Goal: Task Accomplishment & Management: Use online tool/utility

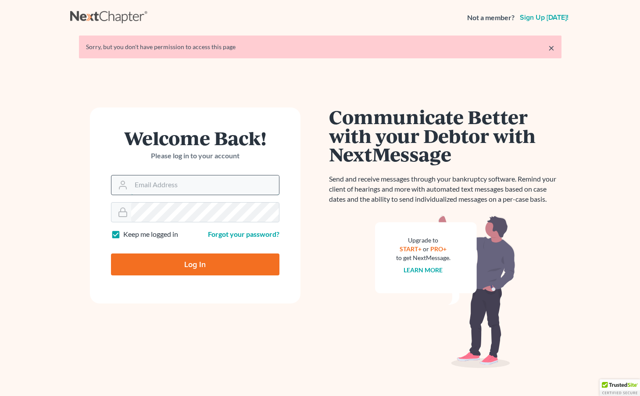
click at [218, 191] on input "Email Address" at bounding box center [205, 184] width 148 height 19
type input "paynect83@gmail.com"
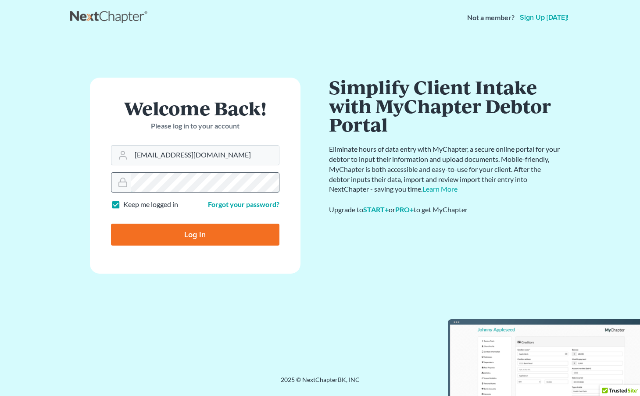
click at [111, 224] on input "Log In" at bounding box center [195, 235] width 168 height 22
type input "Thinking..."
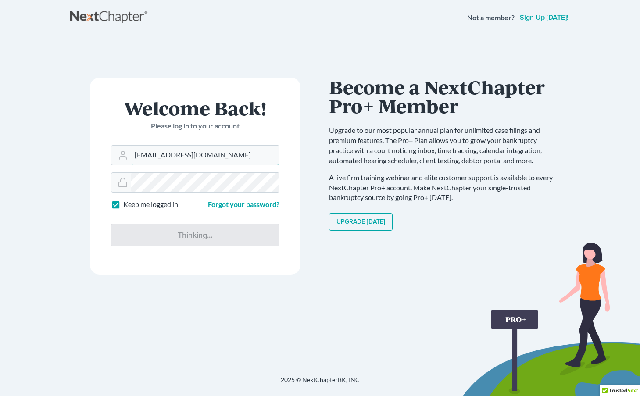
drag, startPoint x: 219, startPoint y: 157, endPoint x: 29, endPoint y: 161, distance: 190.0
click at [29, 161] on main "× Sorry, but you don't have permission to access this page Welcome Back! Please…" at bounding box center [320, 194] width 640 height 319
type input "ctp@dimentfirm.com"
click at [119, 181] on div at bounding box center [195, 182] width 168 height 20
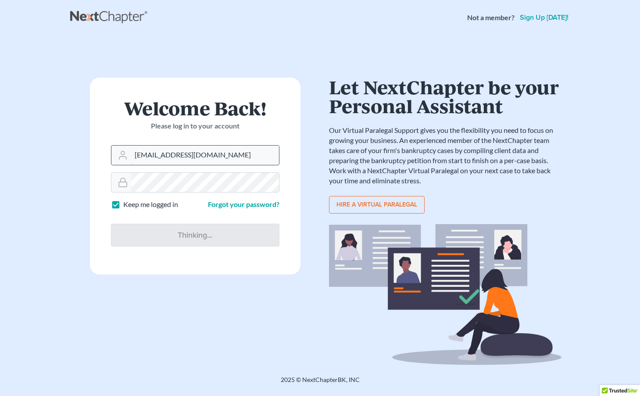
click at [201, 161] on input "[EMAIL_ADDRESS][DOMAIN_NAME]" at bounding box center [205, 155] width 148 height 19
drag, startPoint x: 195, startPoint y: 158, endPoint x: 122, endPoint y: 153, distance: 72.6
click at [122, 153] on div "[EMAIL_ADDRESS][DOMAIN_NAME]" at bounding box center [195, 155] width 168 height 20
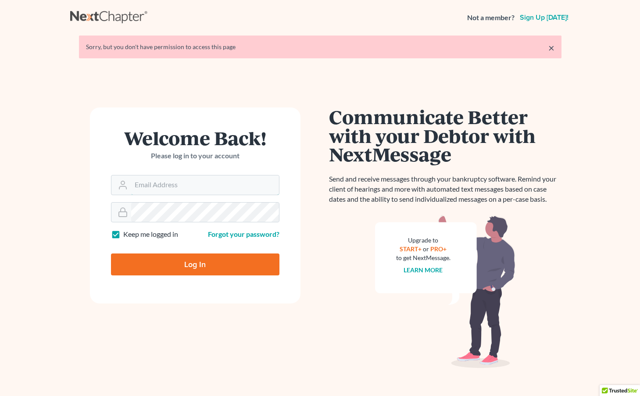
type input "[EMAIL_ADDRESS][DOMAIN_NAME]"
drag, startPoint x: 156, startPoint y: 265, endPoint x: 149, endPoint y: 262, distance: 7.4
click at [156, 265] on input "Log In" at bounding box center [195, 265] width 168 height 22
type input "Thinking..."
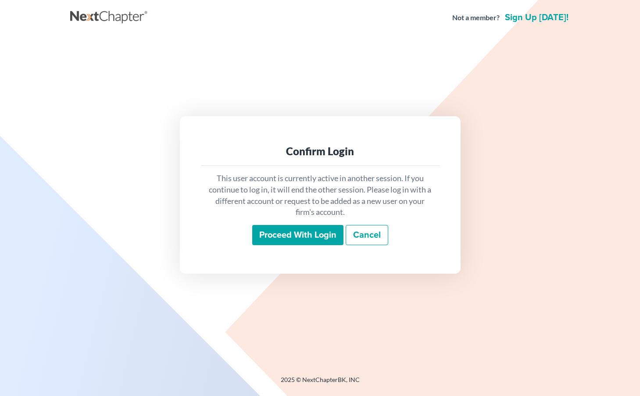
drag, startPoint x: 278, startPoint y: 237, endPoint x: 284, endPoint y: 236, distance: 6.8
click at [284, 236] on input "Proceed with login" at bounding box center [297, 235] width 91 height 20
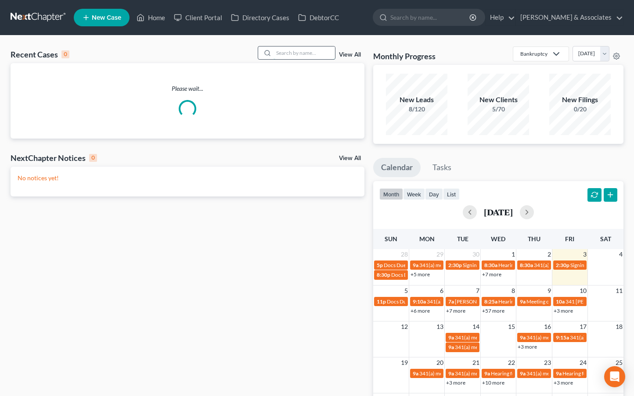
click at [296, 50] on input "search" at bounding box center [303, 53] width 61 height 13
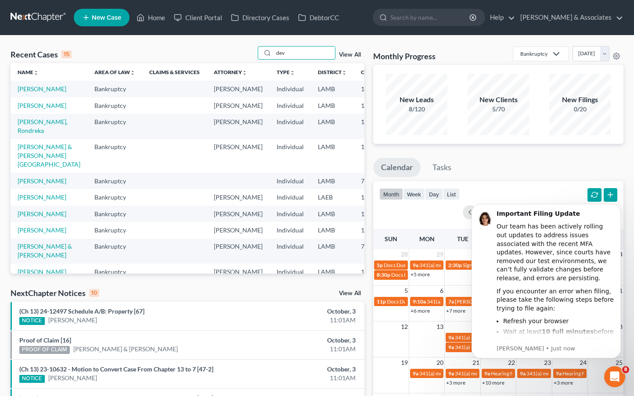
type input "dev"
click at [39, 169] on td "[PERSON_NAME] & [PERSON_NAME][GEOGRAPHIC_DATA]" at bounding box center [49, 156] width 77 height 34
click at [35, 173] on td "[PERSON_NAME] & [PERSON_NAME][GEOGRAPHIC_DATA]" at bounding box center [49, 156] width 77 height 34
click at [34, 168] on link "[PERSON_NAME] & [PERSON_NAME][GEOGRAPHIC_DATA]" at bounding box center [49, 155] width 63 height 25
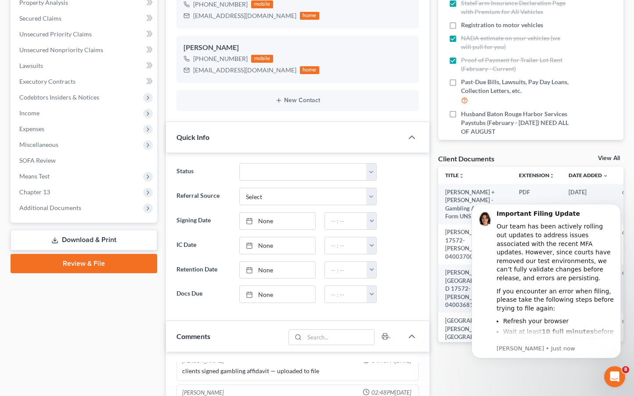
scroll to position [132, 0]
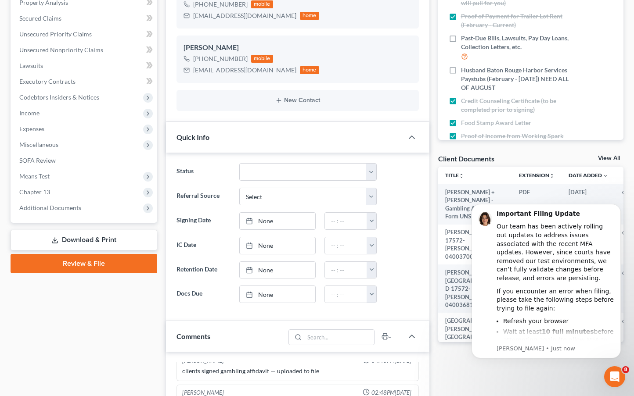
click at [243, 115] on div "[PERSON_NAME] [PHONE_NUMBER] mobile [EMAIL_ADDRESS][DOMAIN_NAME] home [PERSON_N…" at bounding box center [297, 46] width 263 height 152
